Goal: Check status: Check status

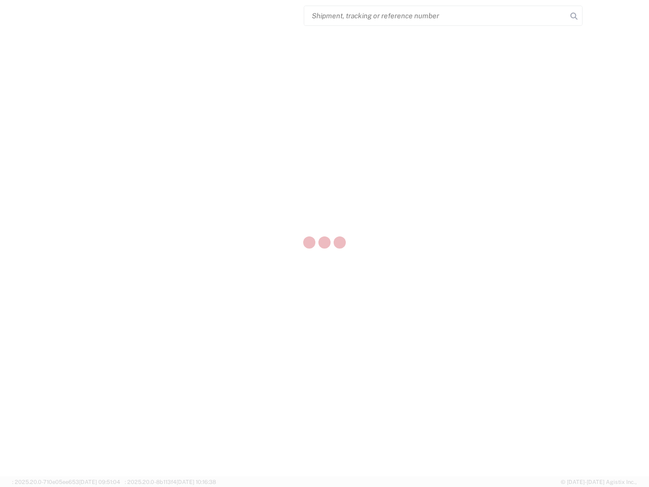
select select "US"
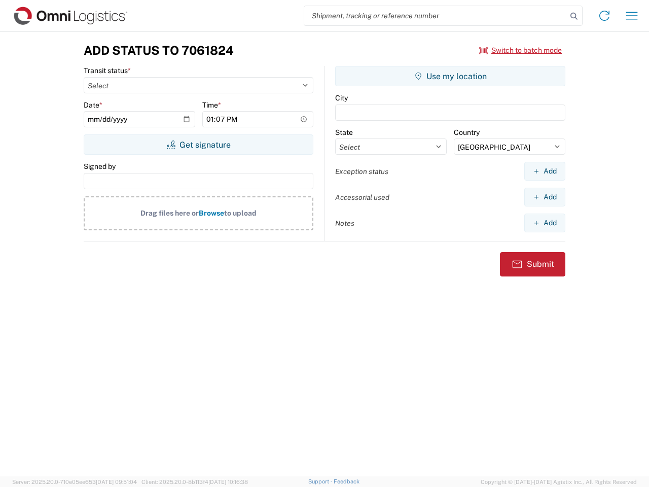
click at [436, 16] on input "search" at bounding box center [435, 15] width 263 height 19
click at [574, 16] on icon at bounding box center [574, 16] width 14 height 14
click at [604, 16] on icon at bounding box center [604, 16] width 16 height 16
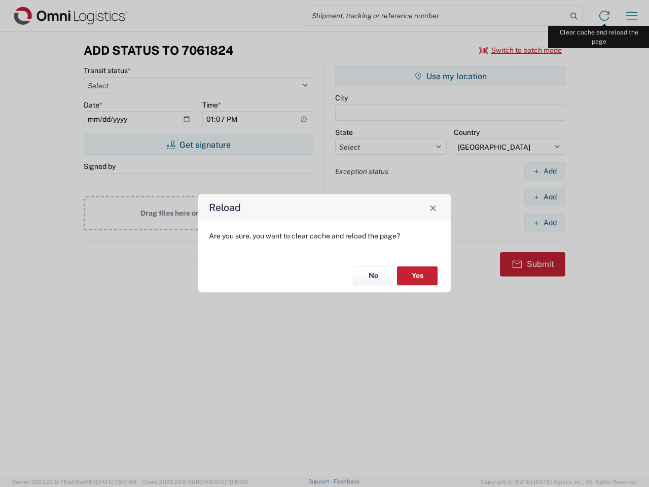
click at [632, 16] on div "Reload Are you sure, you want to clear cache and reload the page? No Yes" at bounding box center [324, 243] width 649 height 487
click at [521, 50] on div "Reload Are you sure, you want to clear cache and reload the page? No Yes" at bounding box center [324, 243] width 649 height 487
click at [198, 145] on div "Reload Are you sure, you want to clear cache and reload the page? No Yes" at bounding box center [324, 243] width 649 height 487
click at [450, 76] on div "Reload Are you sure, you want to clear cache and reload the page? No Yes" at bounding box center [324, 243] width 649 height 487
click at [545, 171] on div "Reload Are you sure, you want to clear cache and reload the page? No Yes" at bounding box center [324, 243] width 649 height 487
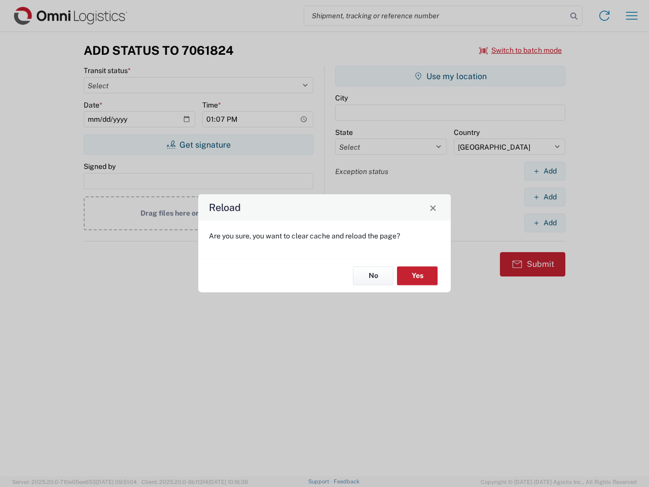
click at [545, 197] on div "Reload Are you sure, you want to clear cache and reload the page? No Yes" at bounding box center [324, 243] width 649 height 487
click at [545, 223] on div "Reload Are you sure, you want to clear cache and reload the page? No Yes" at bounding box center [324, 243] width 649 height 487
